Goal: Task Accomplishment & Management: Manage account settings

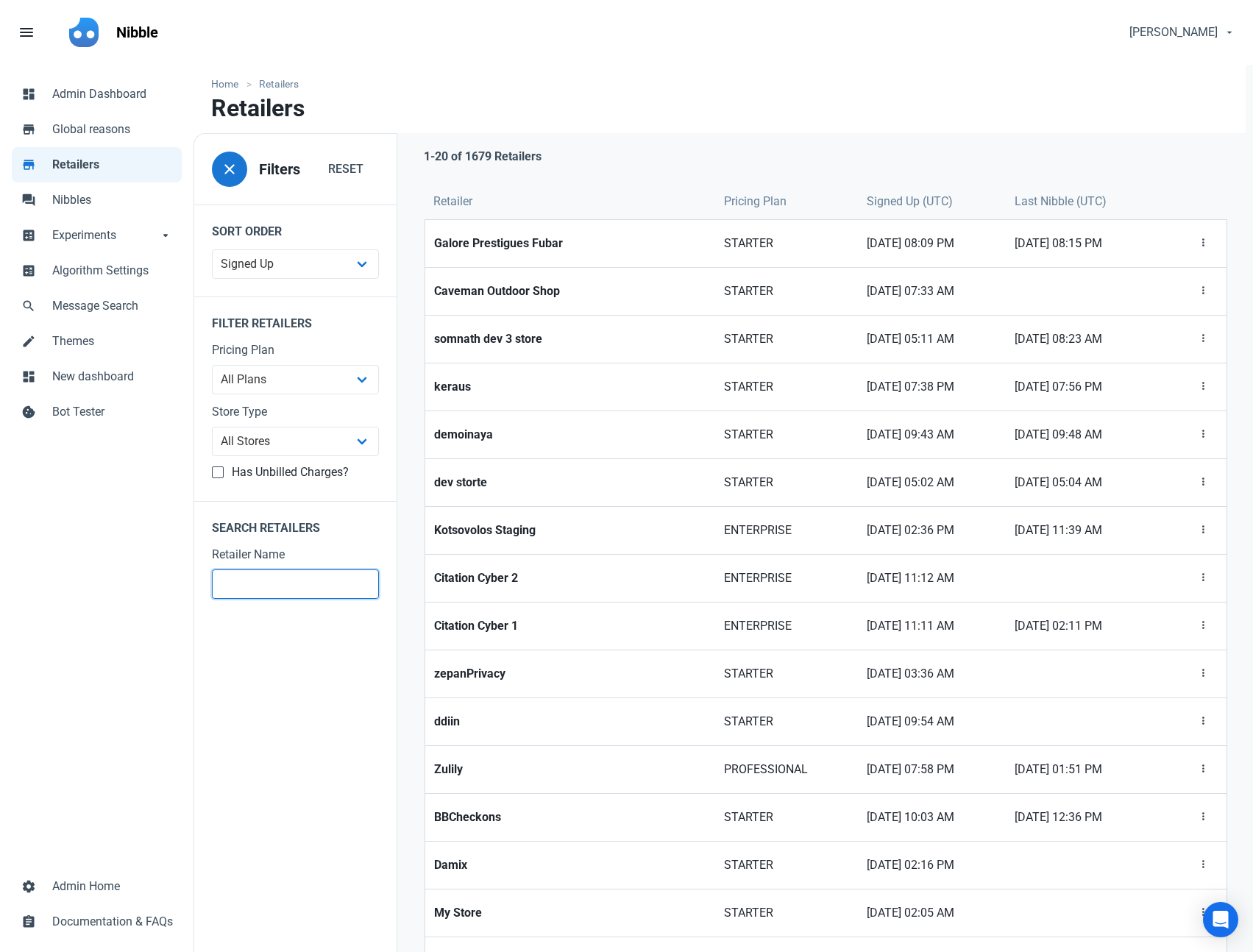
click at [266, 585] on input "text" at bounding box center [296, 584] width 167 height 29
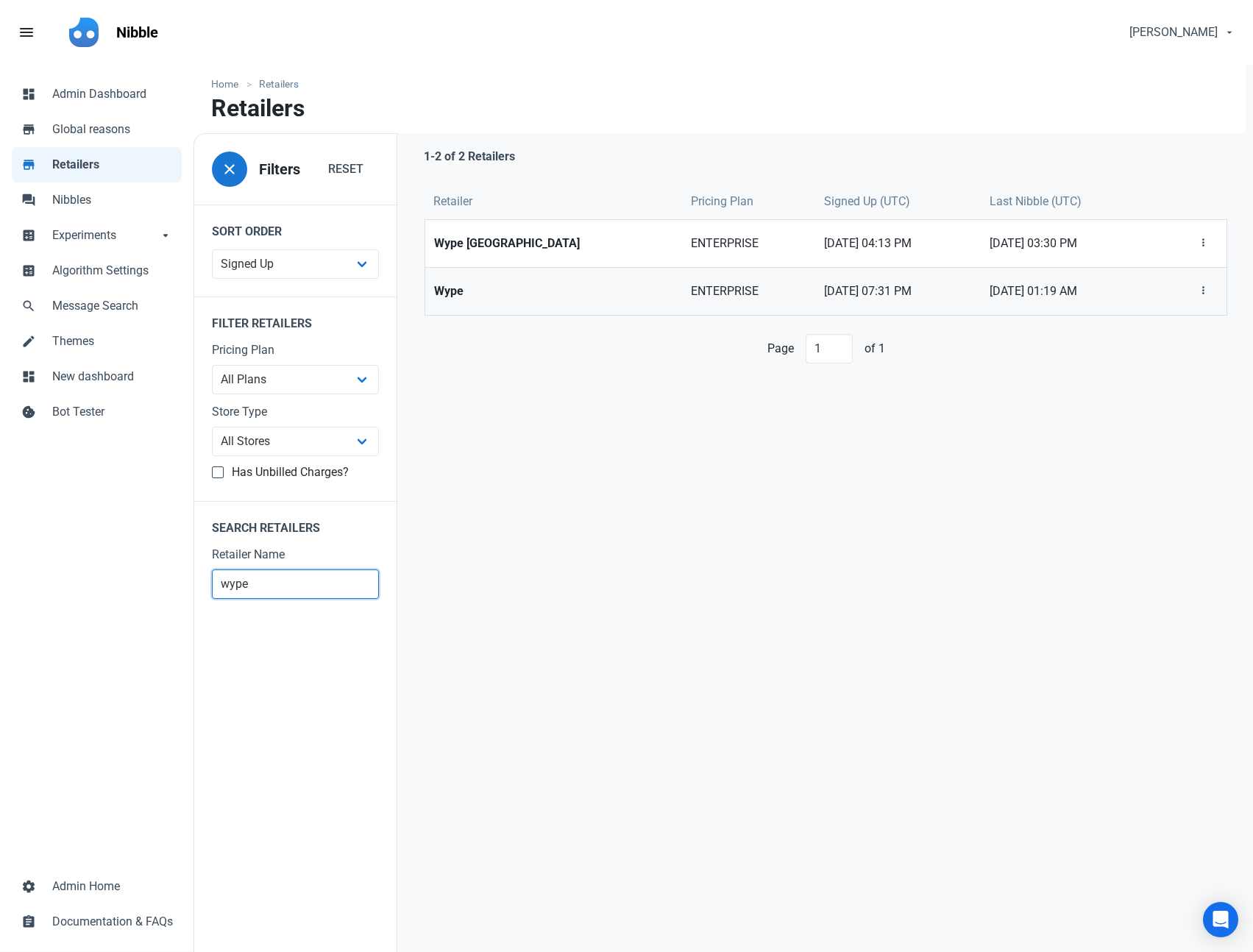
type input "wype"
click at [494, 272] on link "Wype" at bounding box center [553, 291] width 256 height 47
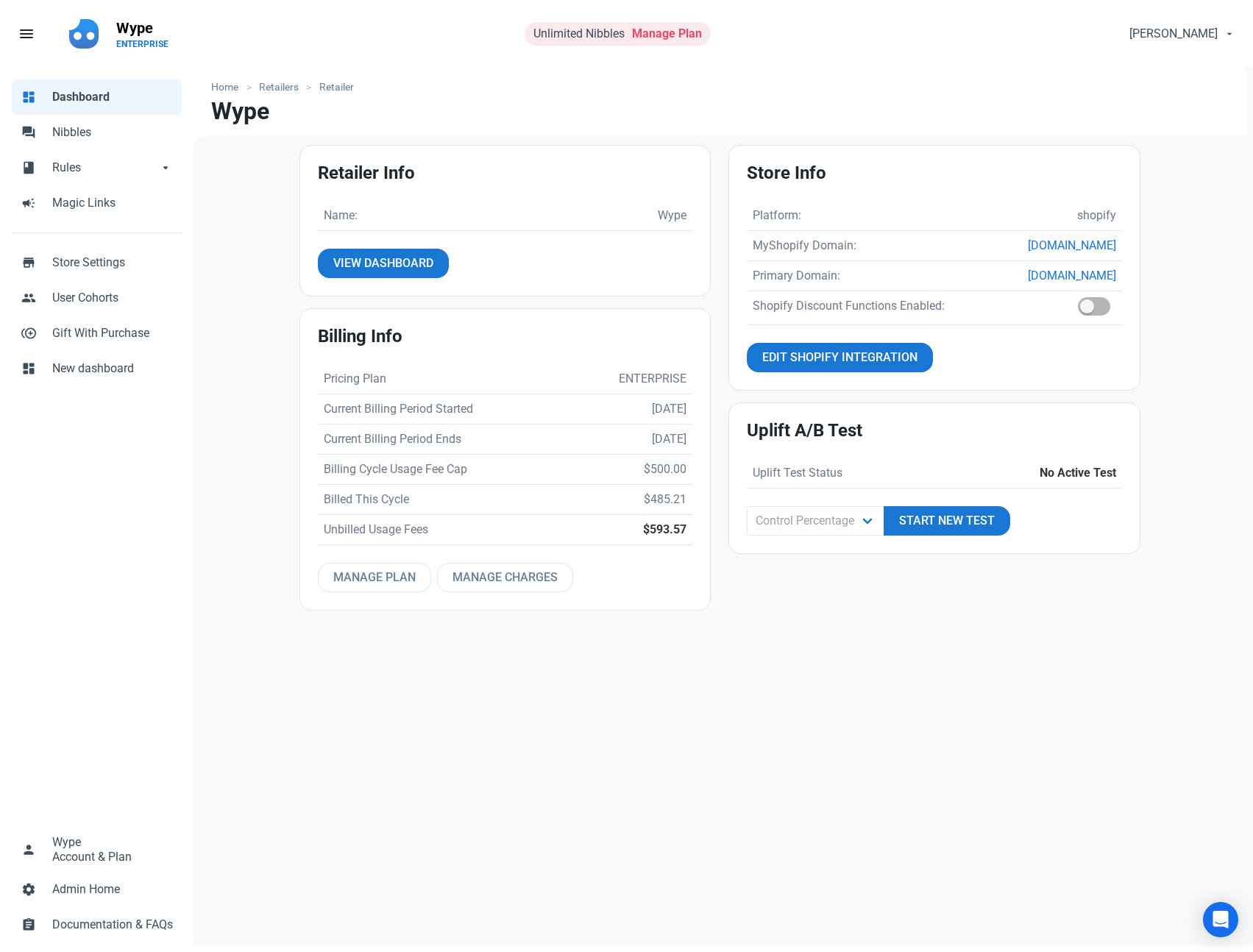
click at [656, 33] on link "Manage Plan" at bounding box center [666, 34] width 70 height 14
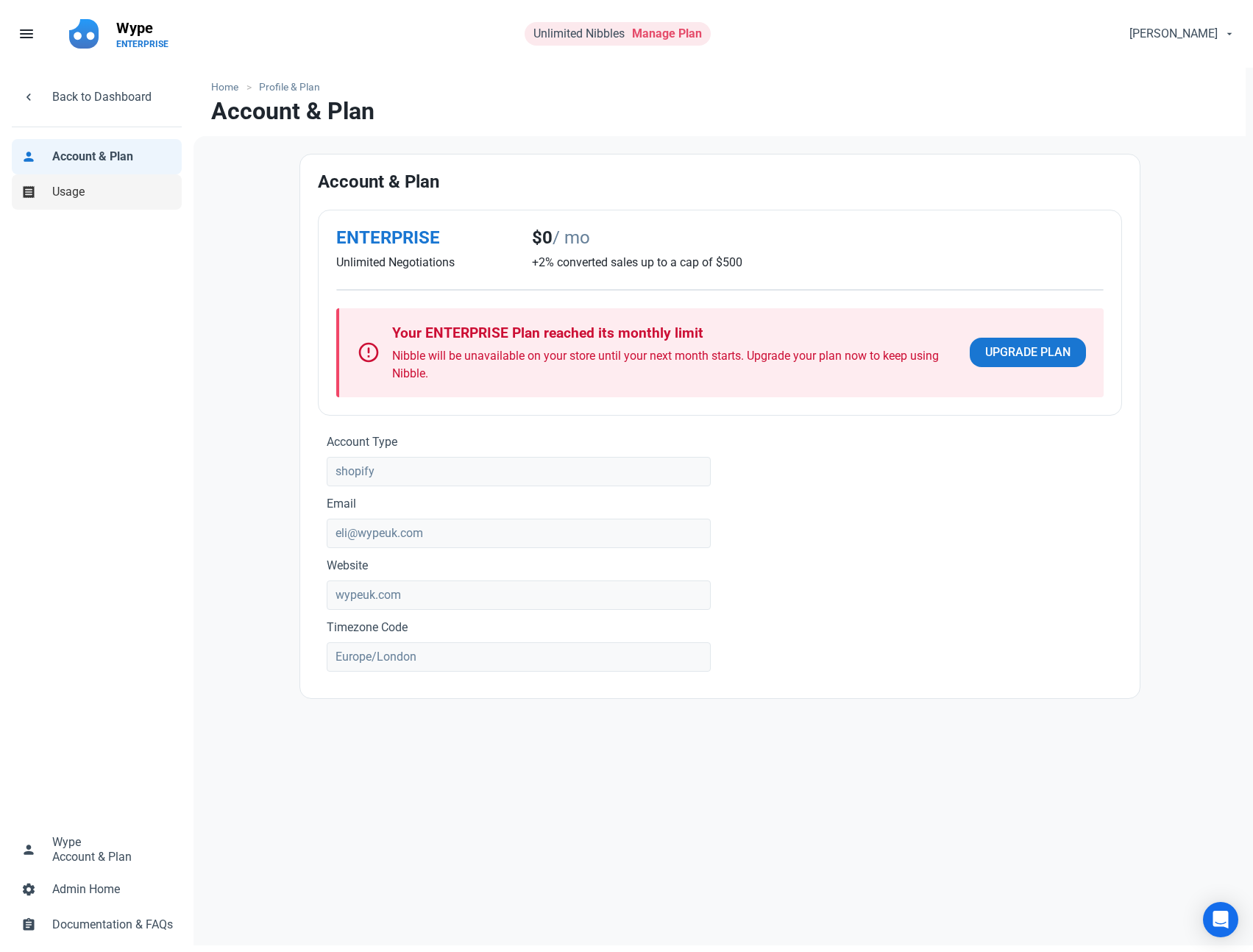
click at [100, 204] on link "receipt Usage" at bounding box center [97, 192] width 170 height 35
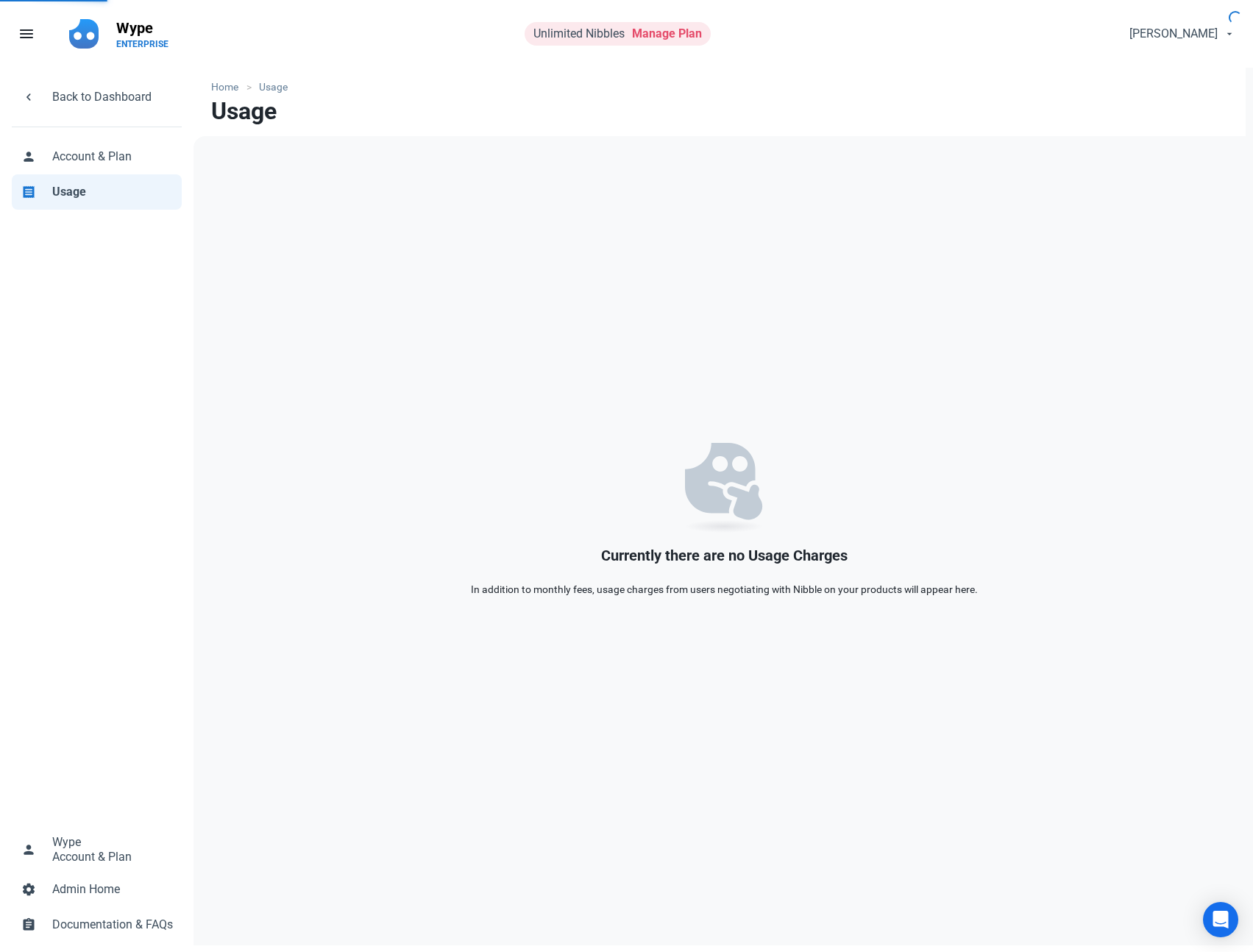
click at [100, 171] on link "person Account & Plan" at bounding box center [97, 156] width 170 height 35
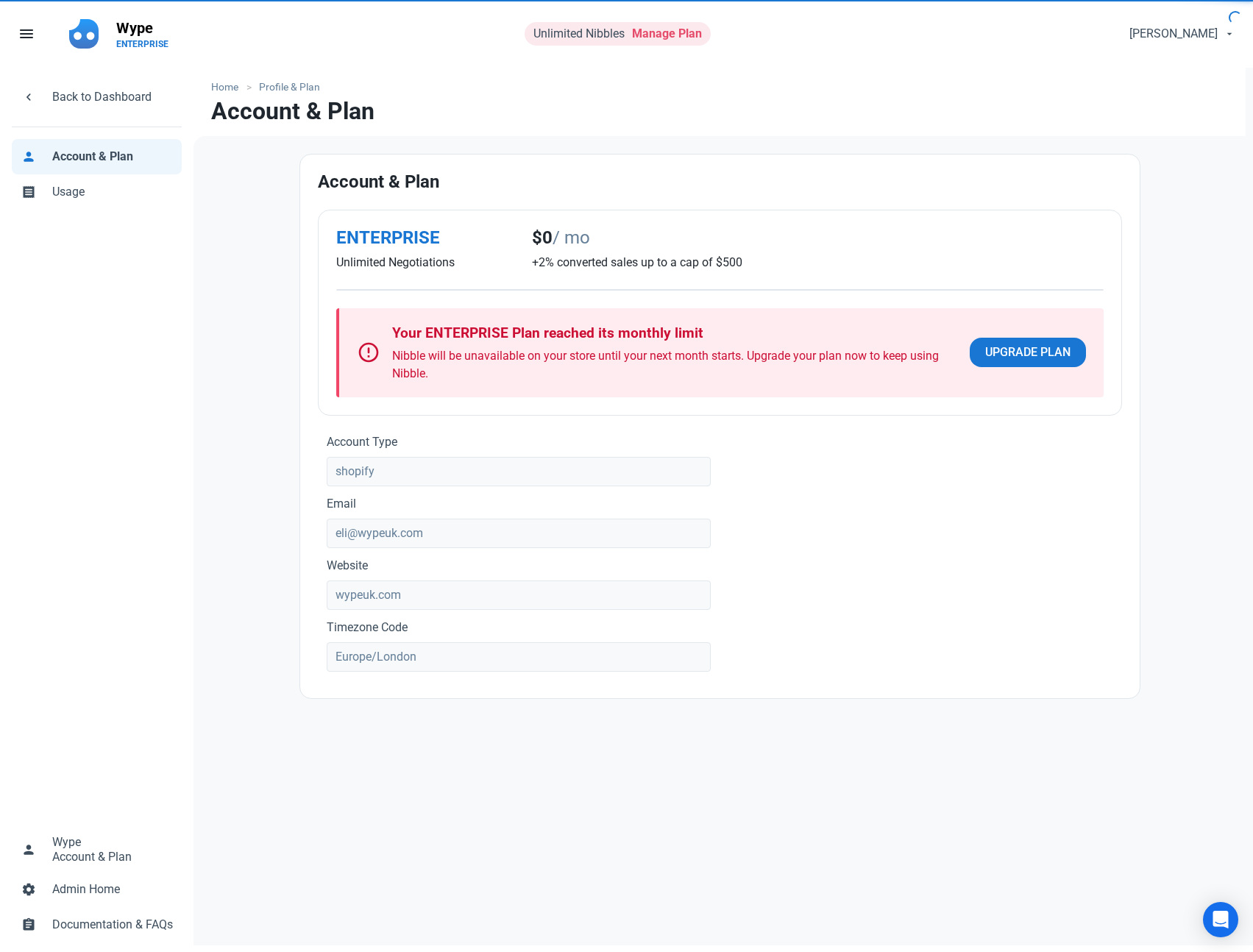
click at [101, 162] on span "Account & Plan" at bounding box center [113, 156] width 120 height 18
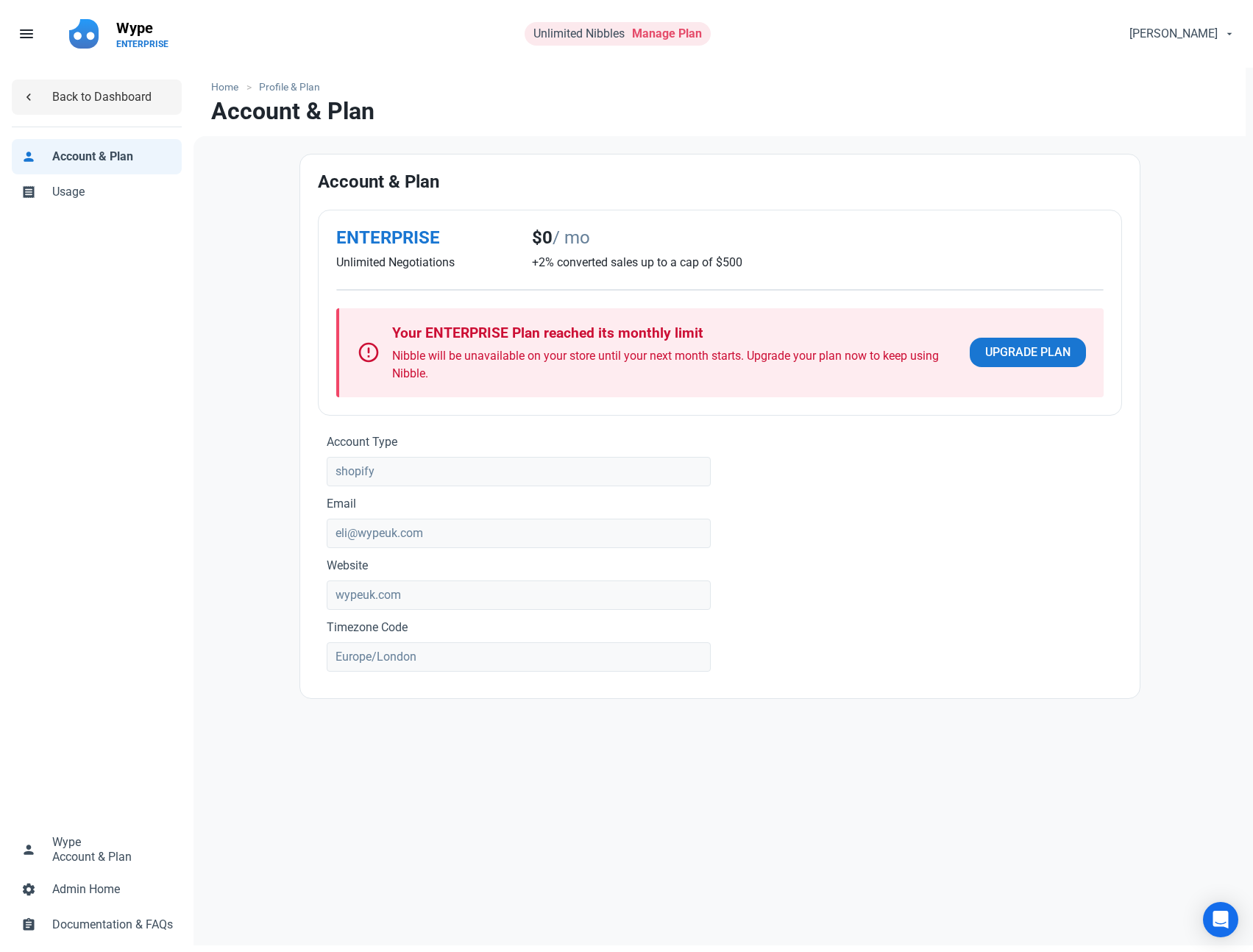
click at [97, 103] on span "Back to Dashboard" at bounding box center [113, 97] width 120 height 18
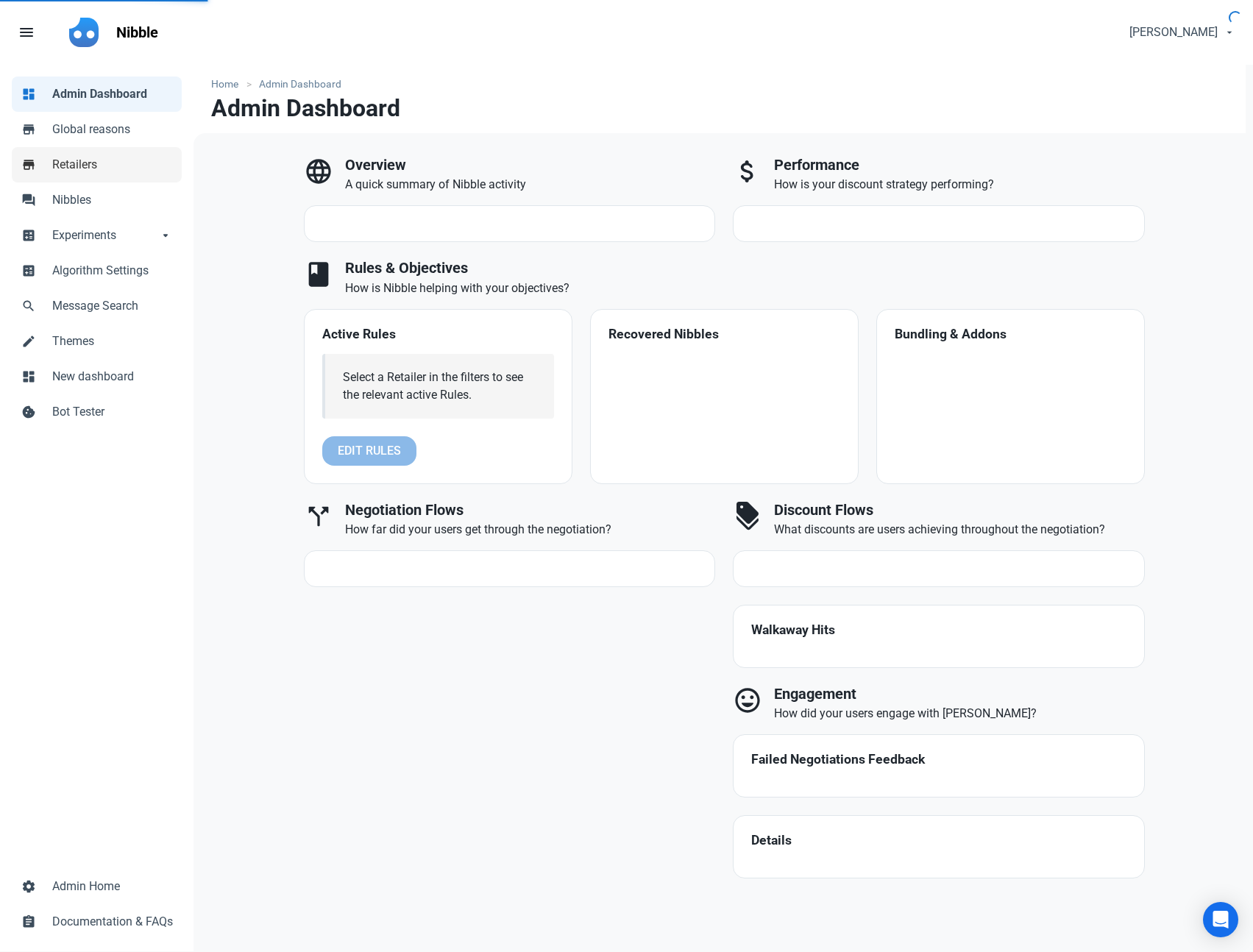
select select "7d"
select select "3"
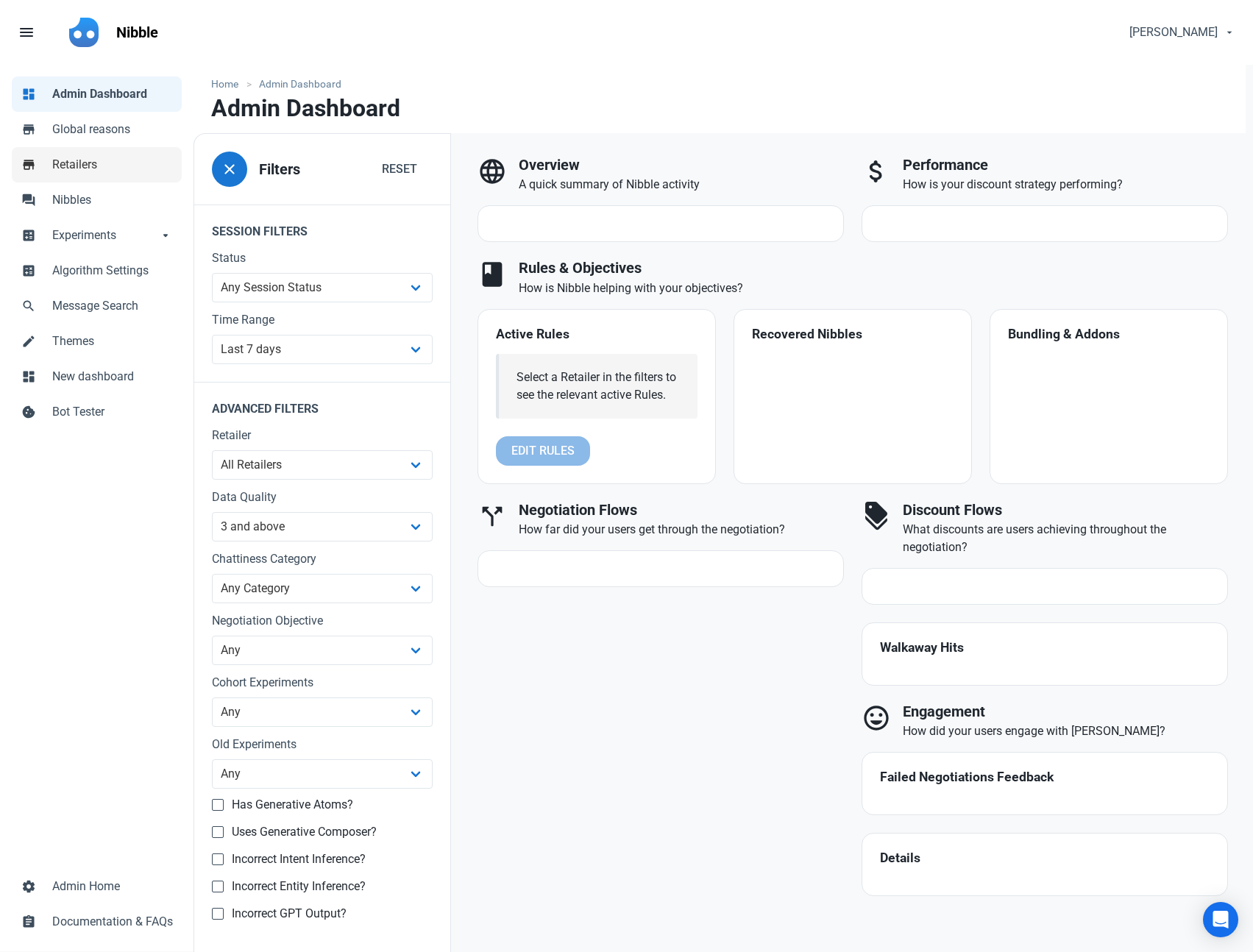
click at [96, 154] on link "store Retailers" at bounding box center [97, 164] width 170 height 35
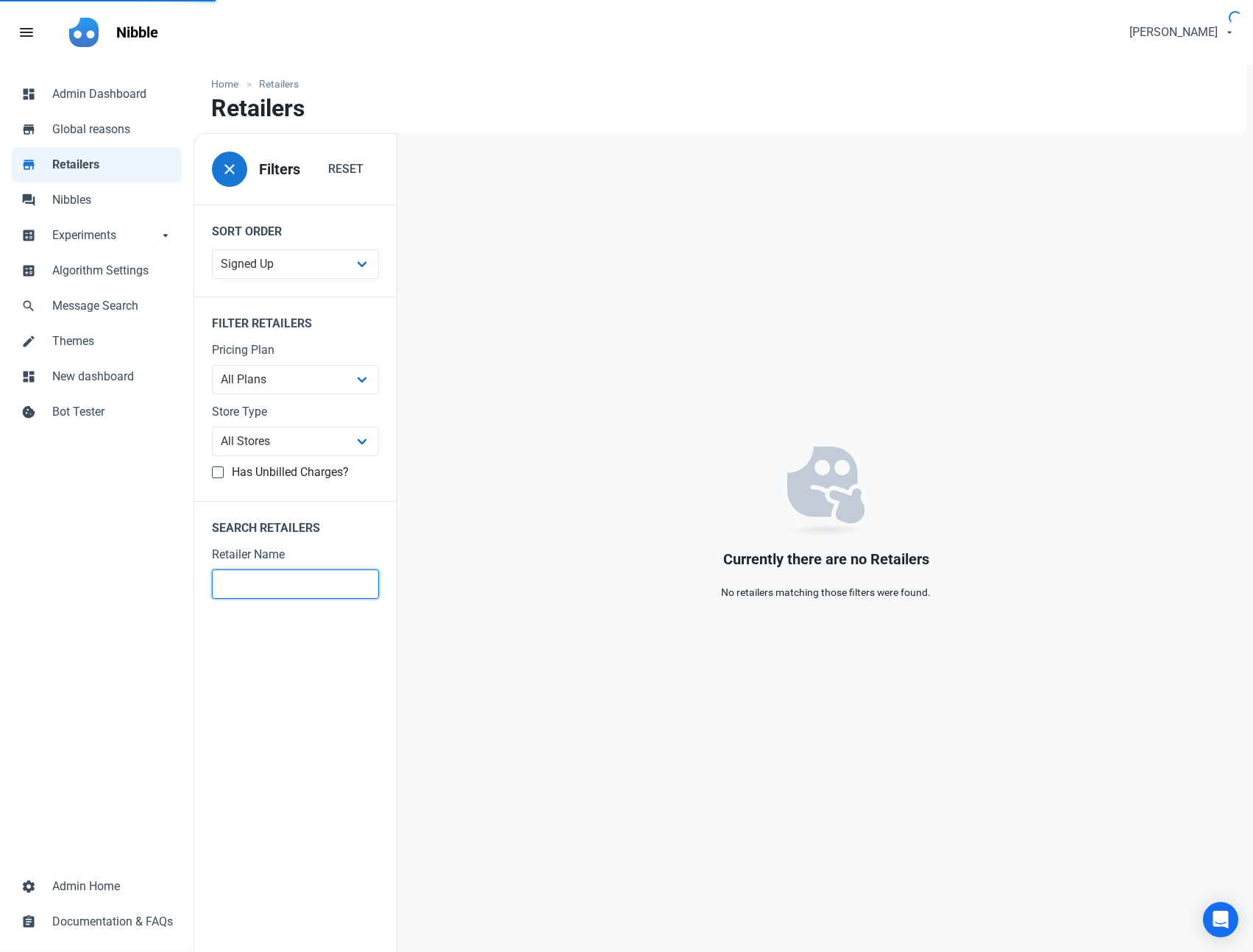
click at [304, 573] on input "text" at bounding box center [296, 584] width 167 height 29
type input "wype"
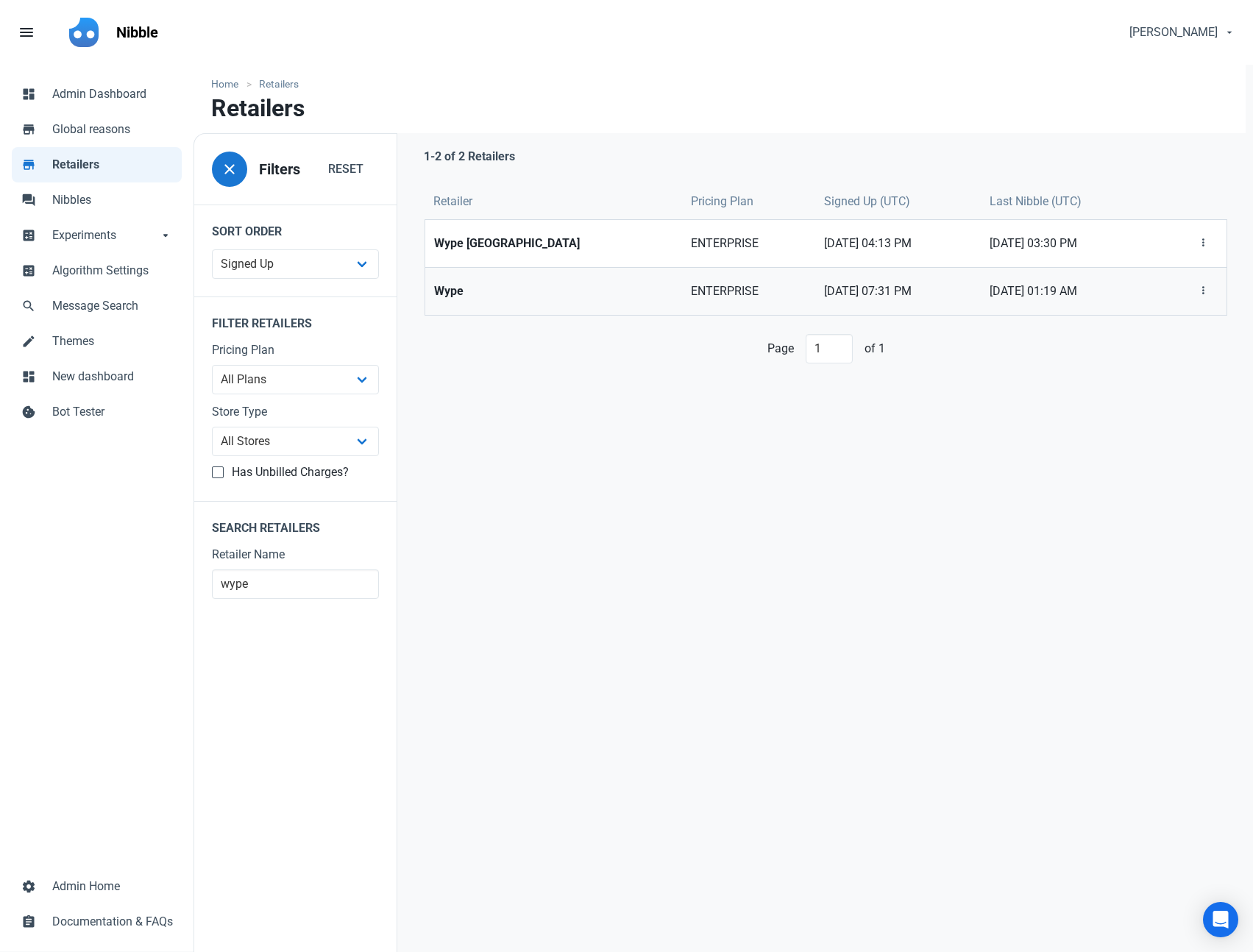
click at [478, 294] on strong "Wype" at bounding box center [553, 291] width 238 height 18
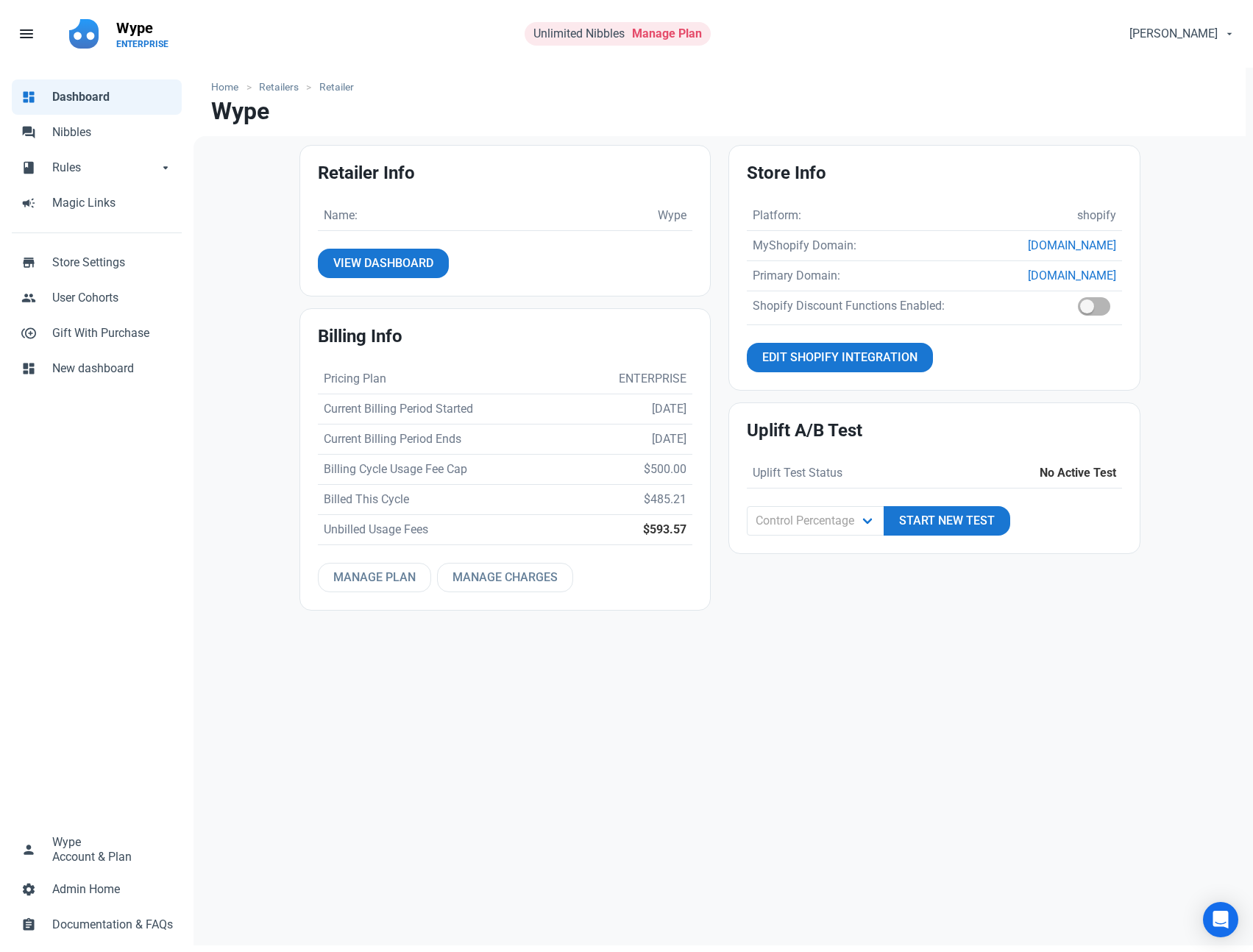
drag, startPoint x: 699, startPoint y: 534, endPoint x: 693, endPoint y: 453, distance: 81.2
click at [693, 453] on div "Billing Info Pricing Plan ENTERPRISE Current Billing Period Started [DATE] Curr…" at bounding box center [505, 460] width 411 height 301
click at [702, 458] on div "Billing Info Pricing Plan ENTERPRISE Current Billing Period Started [DATE] Curr…" at bounding box center [505, 460] width 411 height 301
click at [478, 571] on span "Manage Charges" at bounding box center [505, 577] width 105 height 18
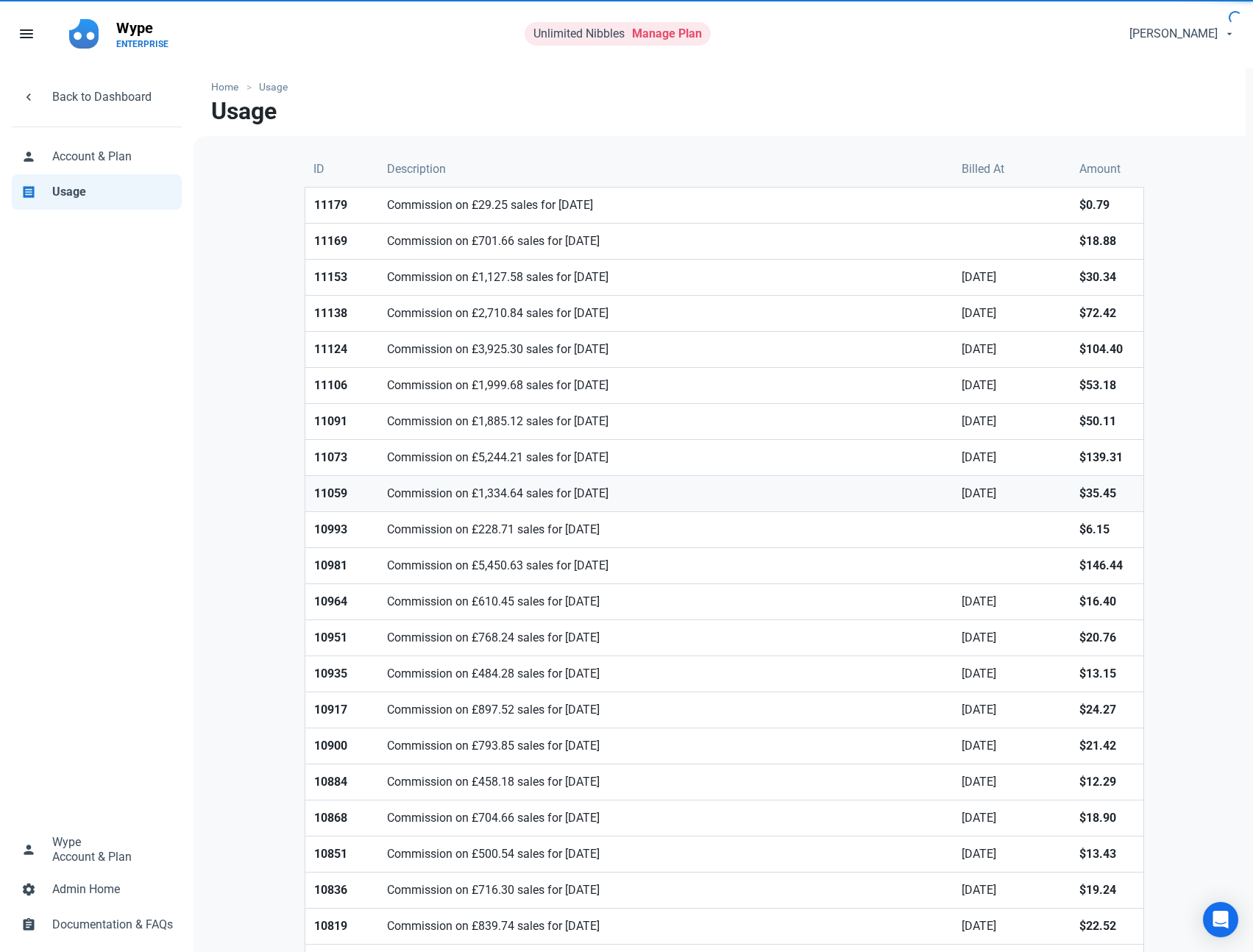
click at [518, 503] on link "Commission on £1,334.64 sales for [DATE]" at bounding box center [665, 493] width 575 height 35
drag, startPoint x: 999, startPoint y: 79, endPoint x: 996, endPoint y: 89, distance: 10.4
drag, startPoint x: 1005, startPoint y: 150, endPoint x: 1002, endPoint y: 101, distance: 49.1
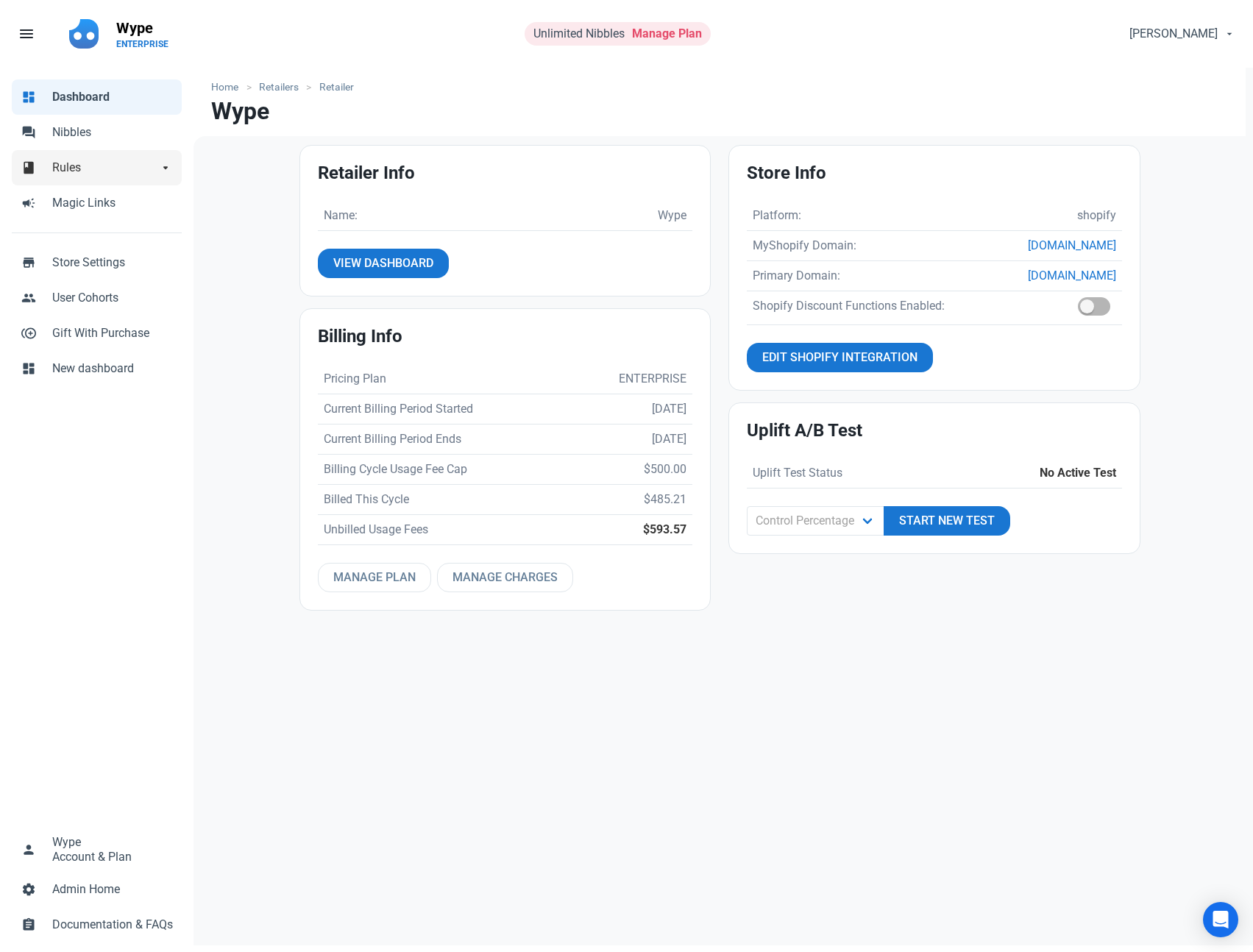
click at [120, 151] on link "book Rules arrow_drop_down" at bounding box center [97, 168] width 170 height 35
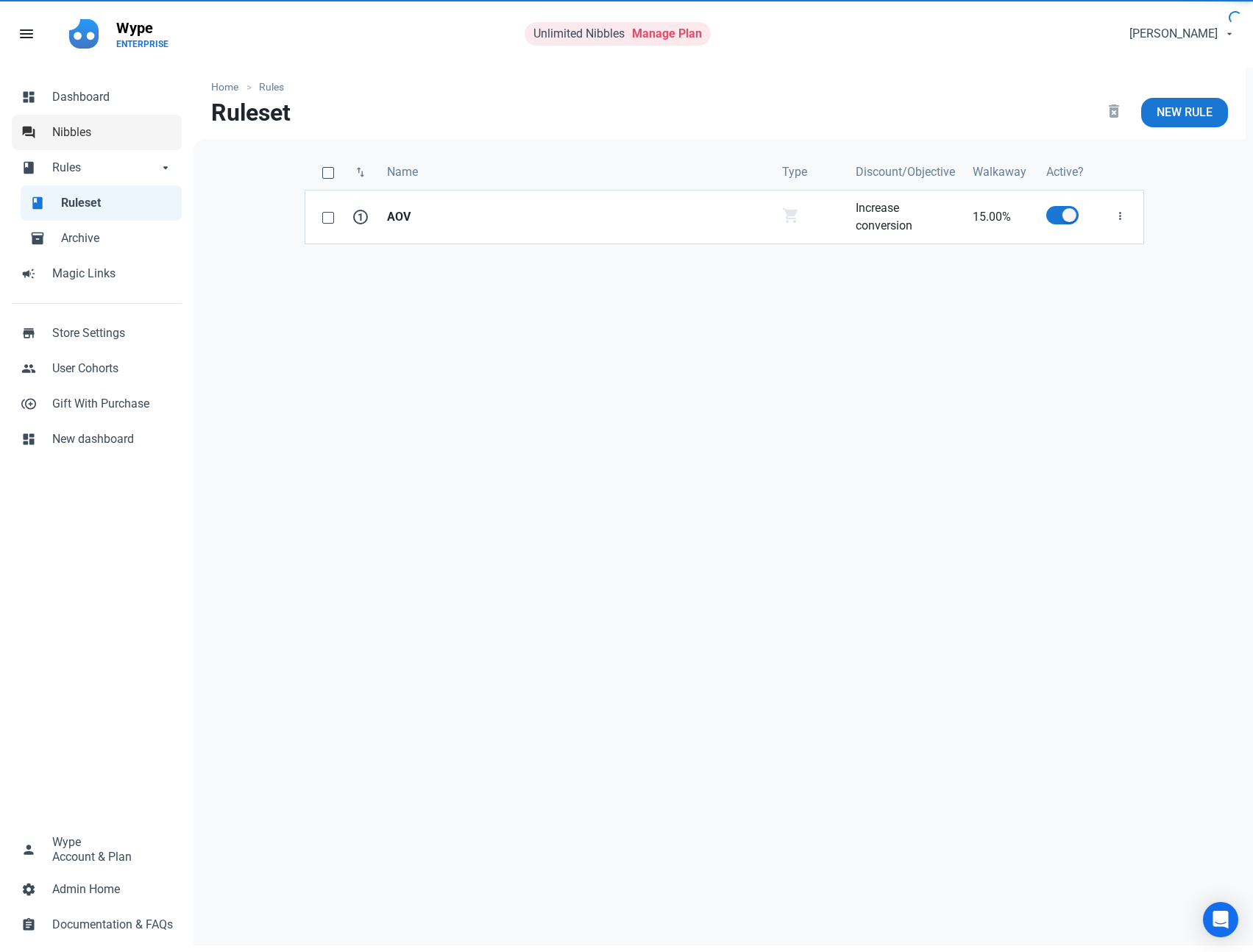
click at [123, 135] on span "Nibbles" at bounding box center [113, 132] width 120 height 18
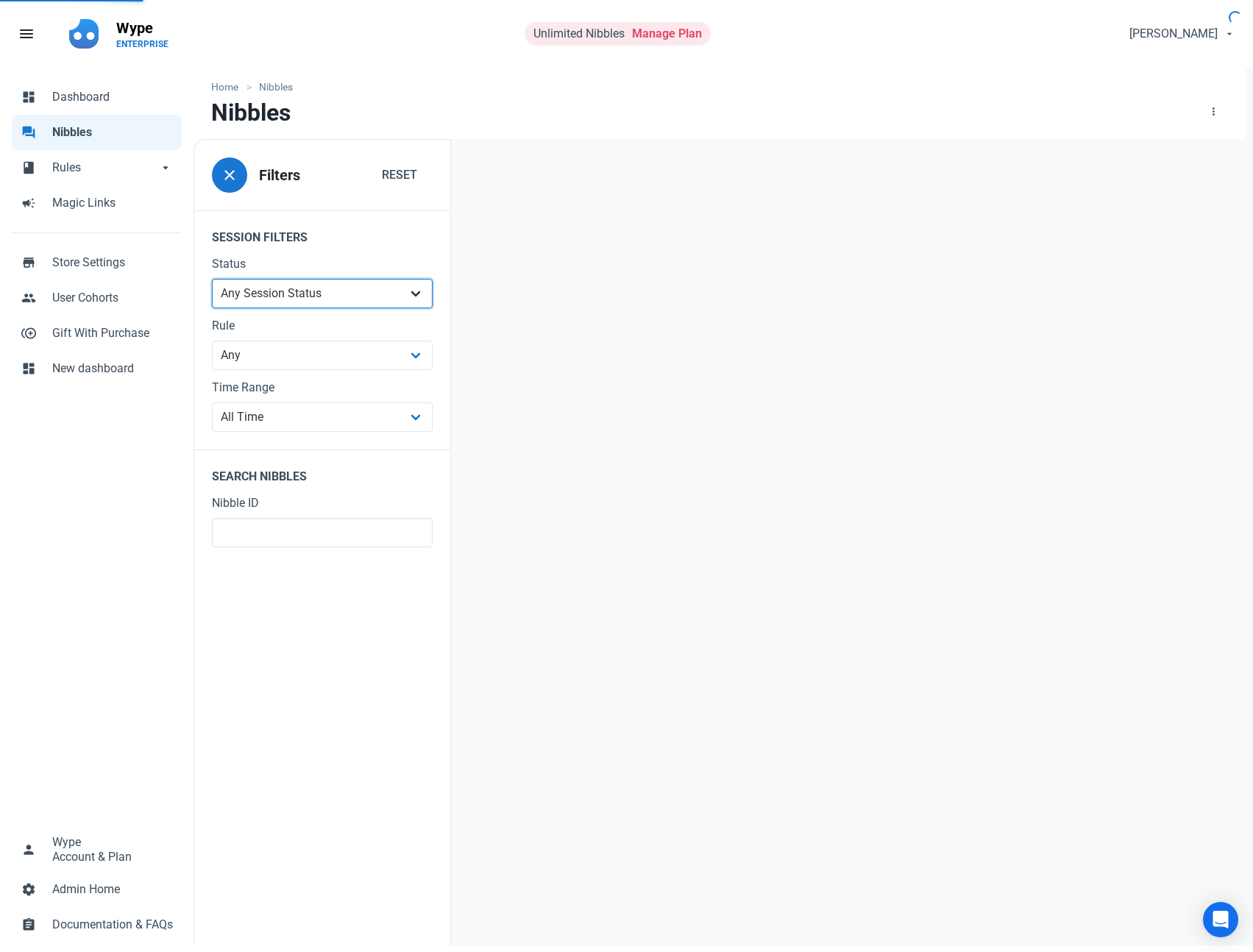
click at [271, 283] on select "Any Session Status Abandoned - negotiated Abandoned - after final offer Abandon…" at bounding box center [322, 293] width 221 height 29
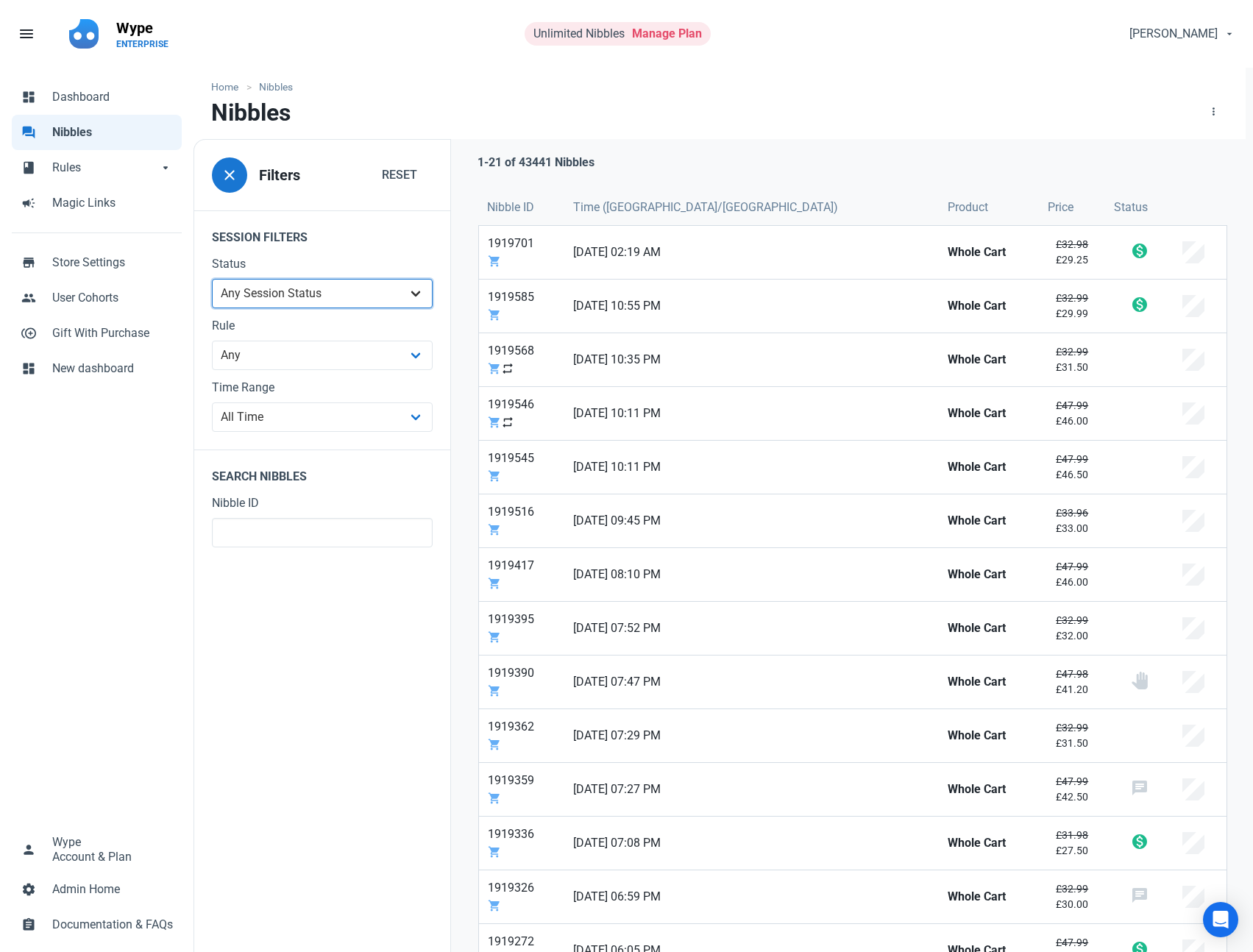
select select "purchased"
click at [212, 278] on select "Any Session Status Abandoned - negotiated Abandoned - after final offer Abandon…" at bounding box center [322, 293] width 221 height 29
click at [841, 150] on div "1-21 of 13045 Nibbles Nibble ID Time ([GEOGRAPHIC_DATA]/[GEOGRAPHIC_DATA]) Prod…" at bounding box center [853, 760] width 804 height 1241
click at [661, 41] on div "Unlimited Nibbles Manage Plan" at bounding box center [617, 34] width 186 height 23
click at [663, 34] on link "Manage Plan" at bounding box center [666, 34] width 70 height 14
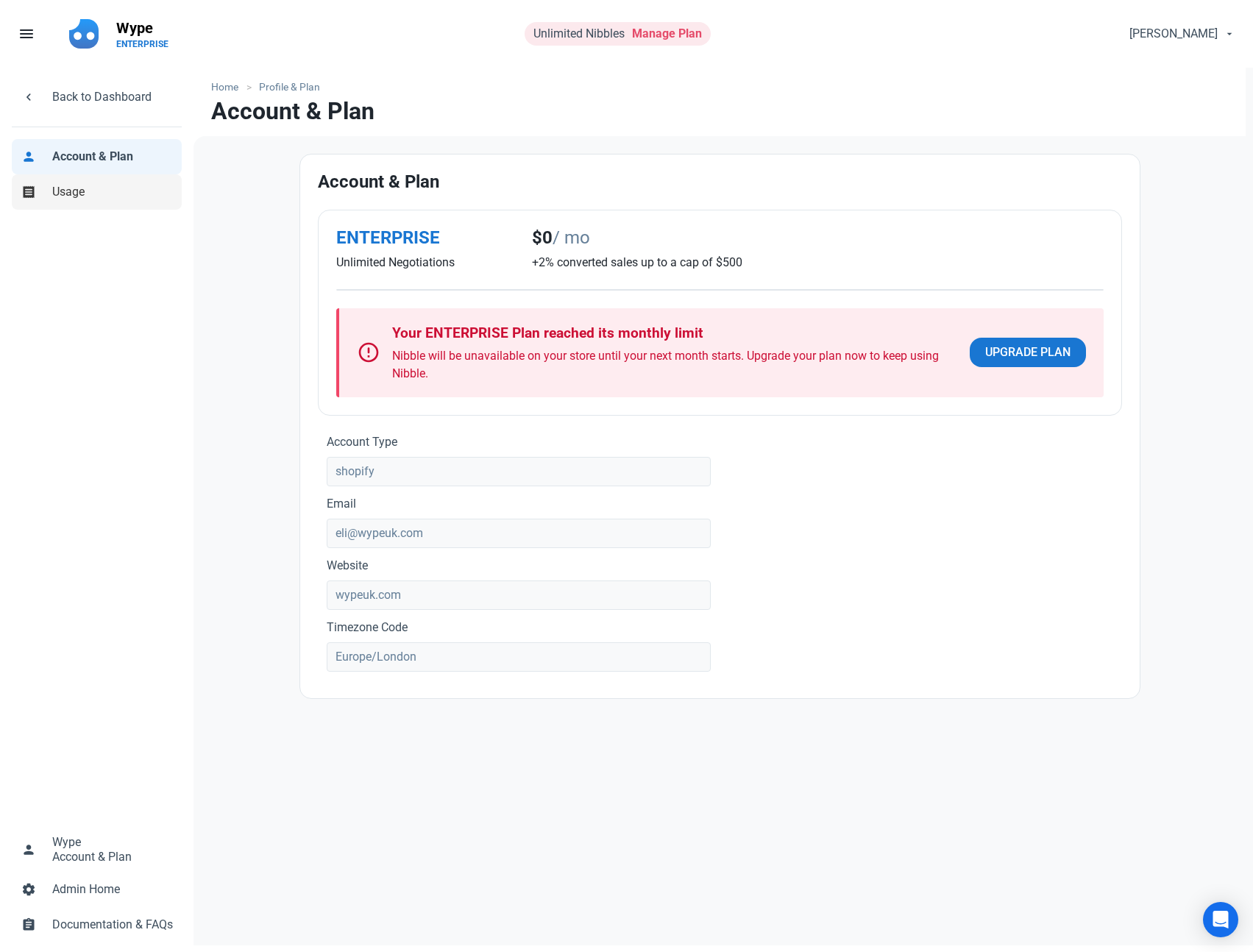
click at [96, 184] on span "Usage" at bounding box center [113, 192] width 120 height 18
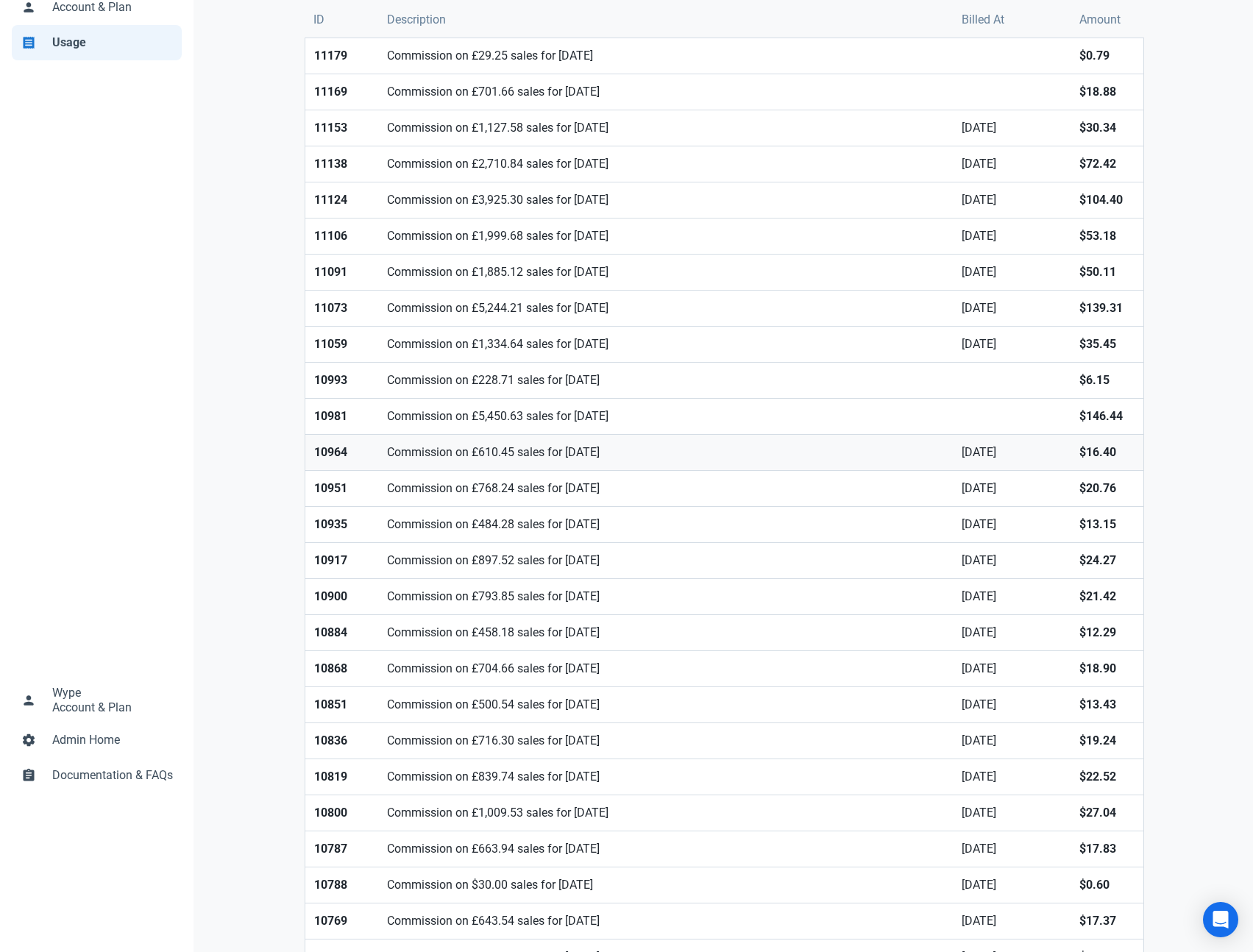
scroll to position [152, 0]
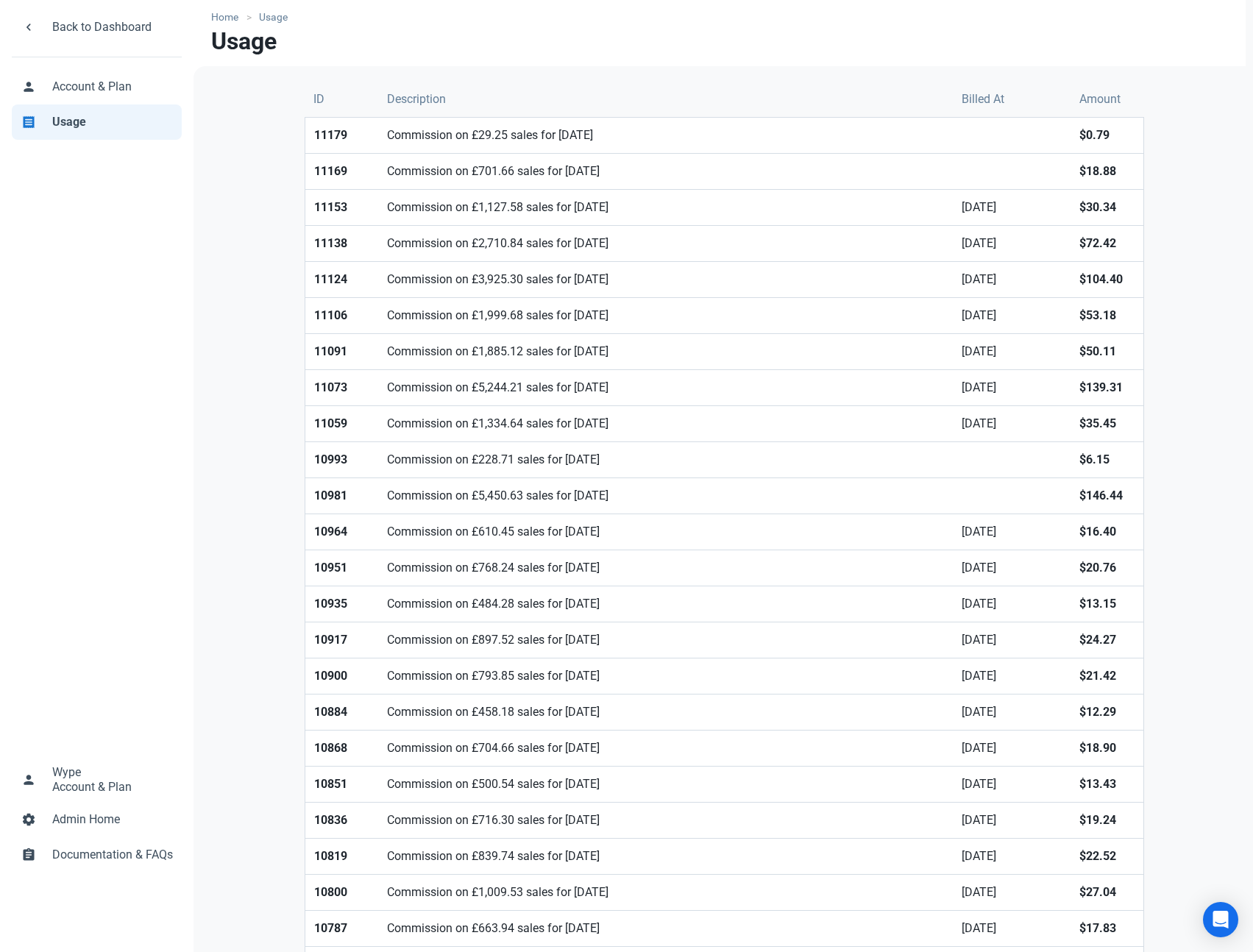
scroll to position [0, 0]
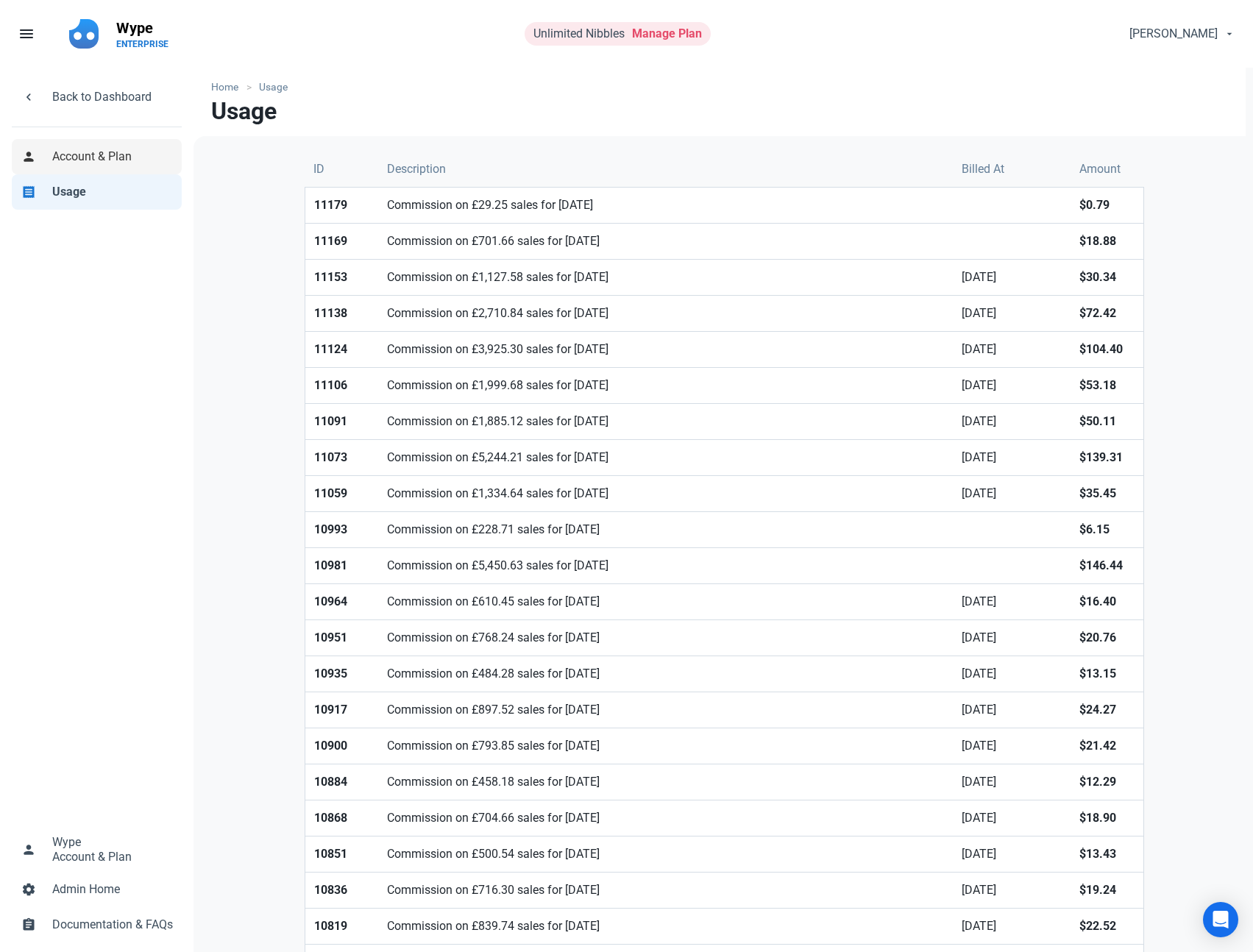
click at [126, 150] on span "Account & Plan" at bounding box center [113, 156] width 120 height 18
